Goal: Transaction & Acquisition: Subscribe to service/newsletter

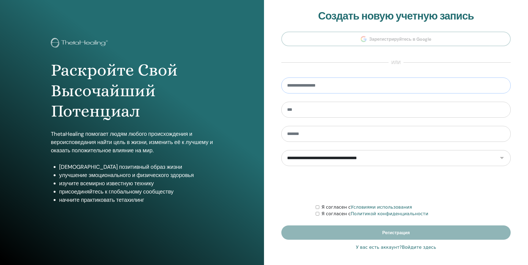
click at [331, 81] on input "email" at bounding box center [395, 86] width 229 height 16
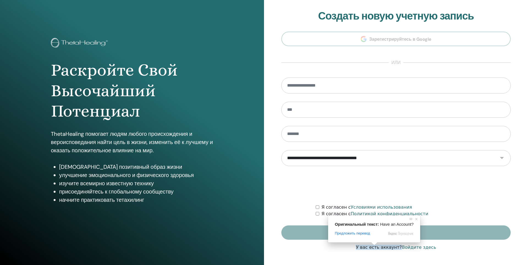
click at [419, 248] on ya-tr-span "Войдите здесь" at bounding box center [419, 247] width 34 height 5
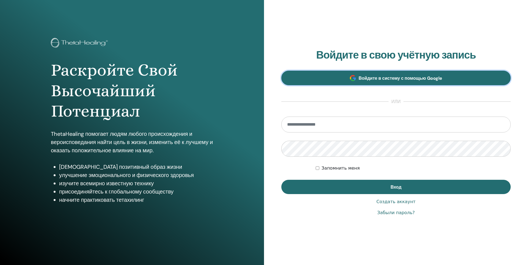
click at [370, 77] on ya-tr-span "Войдите в систему с помощью Google" at bounding box center [401, 78] width 84 height 6
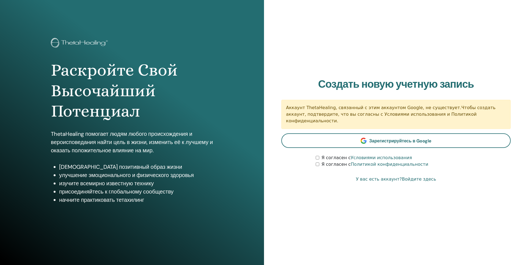
click at [261, 66] on div "Раскройте Свой Высочайший Потенциал ThetaHealing помогает людям любого происхож…" at bounding box center [132, 132] width 264 height 265
